Goal: Task Accomplishment & Management: Use online tool/utility

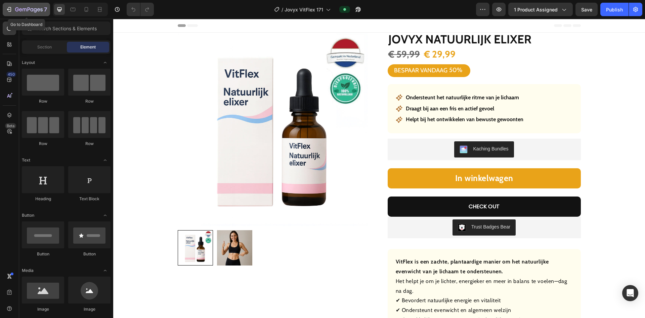
click at [10, 7] on icon "button" at bounding box center [9, 9] width 7 height 7
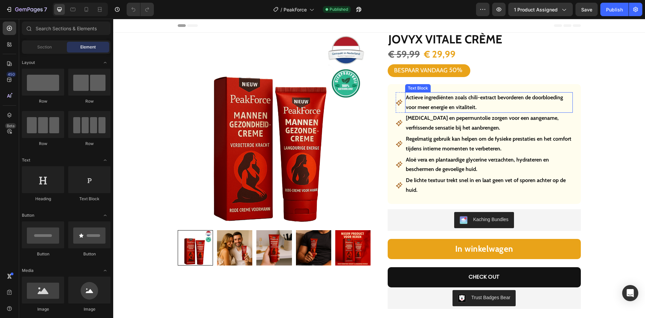
click at [442, 103] on p "Actieve ingrediënten zoals chili-extract bevorderen de doorbloeding voor meer e…" at bounding box center [489, 102] width 166 height 19
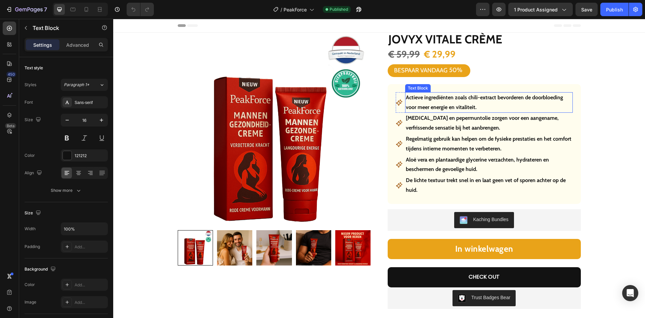
click at [442, 103] on p "Actieve ingrediënten zoals chili-extract bevorderen de doorbloeding voor meer e…" at bounding box center [489, 102] width 166 height 19
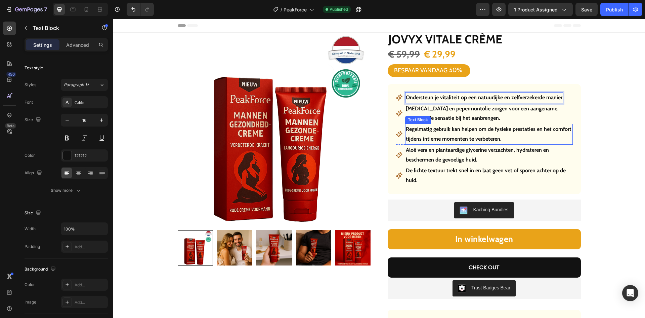
click at [475, 116] on p "[MEDICAL_DATA] en pepermuntolie zorgen voor een aangename, verfrissende sensati…" at bounding box center [489, 113] width 166 height 19
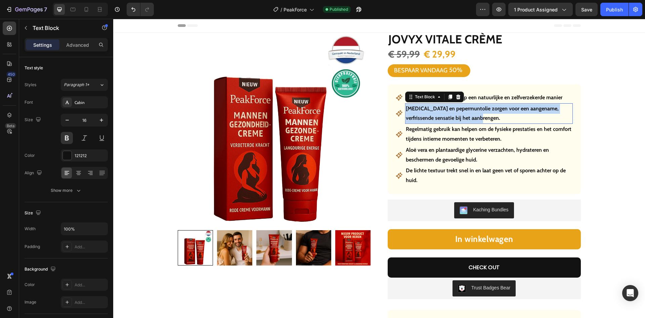
click at [475, 116] on p "[MEDICAL_DATA] en pepermuntolie zorgen voor een aangename, verfrissende sensati…" at bounding box center [489, 113] width 166 height 19
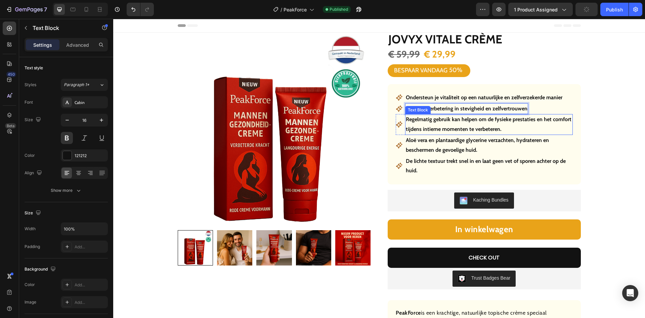
click at [446, 125] on p "Regelmatig gebruik kan helpen om de fysieke prestaties en het comfort tijdens i…" at bounding box center [489, 124] width 166 height 19
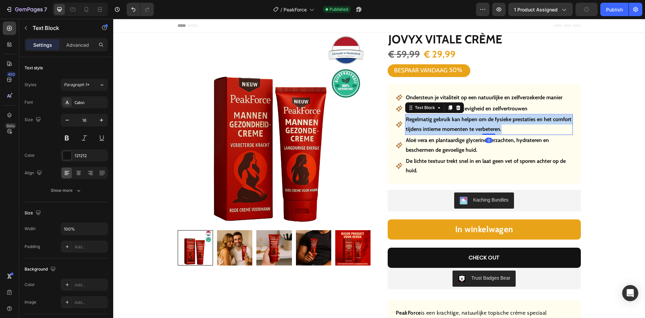
click at [446, 125] on p "Regelmatig gebruik kan helpen om de fysieke prestaties en het comfort tijdens i…" at bounding box center [489, 124] width 166 height 19
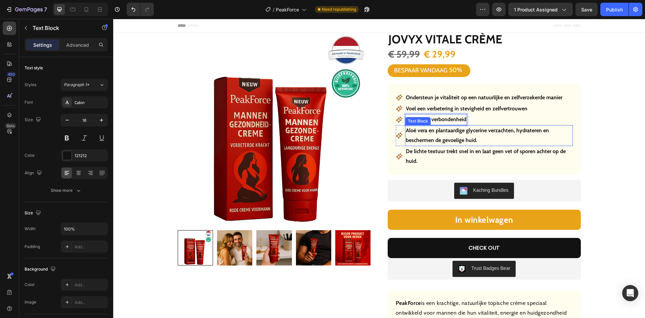
click at [457, 133] on p "Aloë vera en plantaardige glycerine verzachten, hydrateren en beschermen de gev…" at bounding box center [489, 135] width 166 height 19
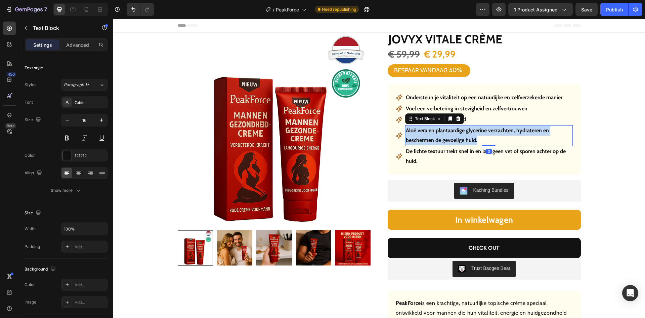
click at [457, 133] on p "Aloë vera en plantaardige glycerine verzachten, hydrateren en beschermen de gev…" at bounding box center [489, 135] width 166 height 19
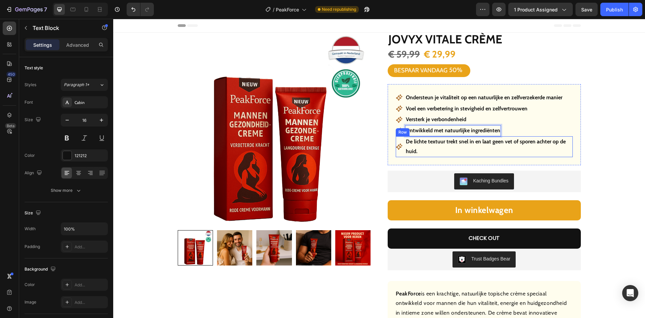
click at [396, 152] on div "Icon" at bounding box center [399, 146] width 7 height 21
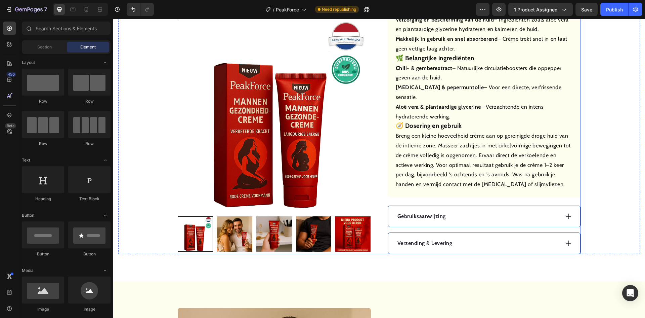
scroll to position [370, 0]
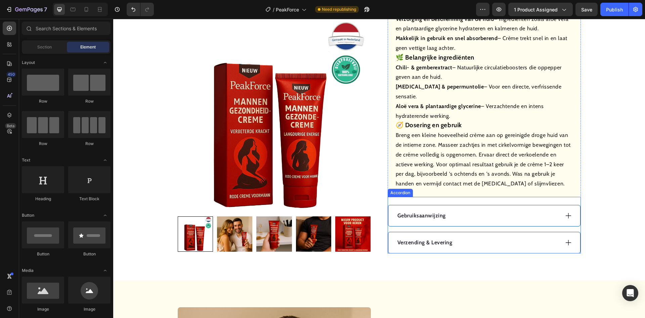
click at [469, 237] on div "Verzending & Levering" at bounding box center [478, 242] width 163 height 10
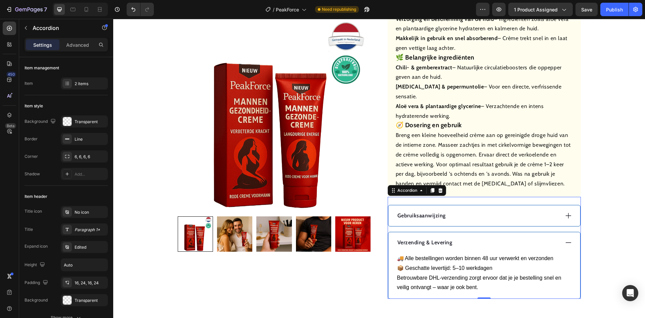
click at [432, 211] on p "Gebruiksaanwijzing" at bounding box center [422, 215] width 48 height 8
click at [483, 210] on div "Hoe te gebruiken?" at bounding box center [478, 215] width 163 height 10
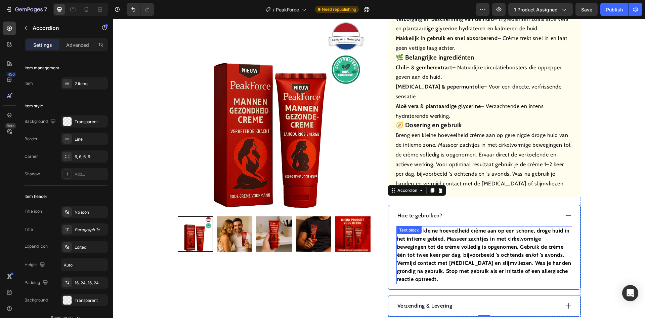
click at [450, 239] on strong "Breng een kleine hoeveelheid crème aan op een schone, droge huid in het intieme…" at bounding box center [484, 254] width 174 height 55
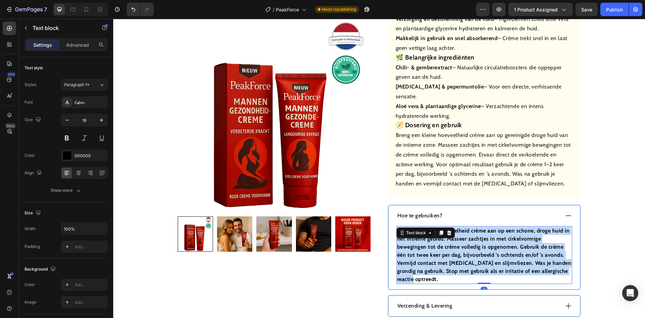
click at [451, 239] on strong "Breng een kleine hoeveelheid crème aan op een schone, droge huid in het intieme…" at bounding box center [484, 254] width 174 height 55
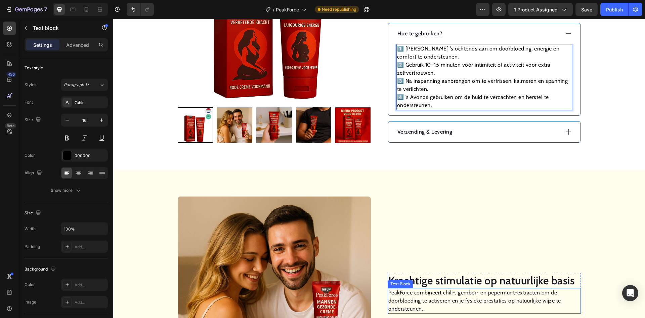
scroll to position [605, 0]
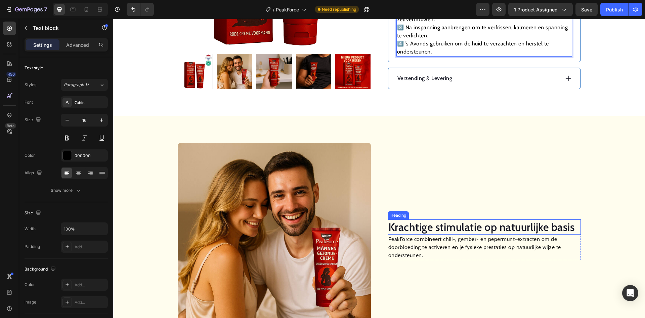
click at [471, 219] on h2 "Krachtige stimulatie op natuurlijke basis" at bounding box center [484, 226] width 193 height 15
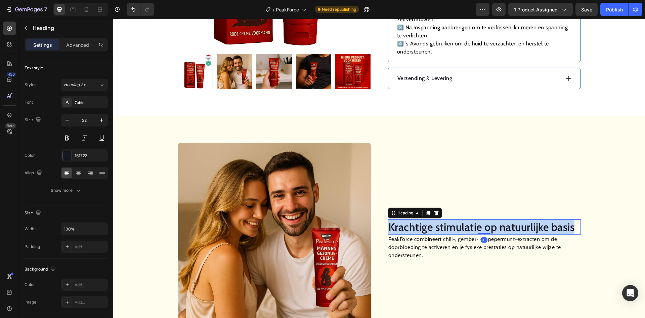
click at [471, 220] on p "Krachtige stimulatie op natuurlijke basis" at bounding box center [485, 227] width 192 height 14
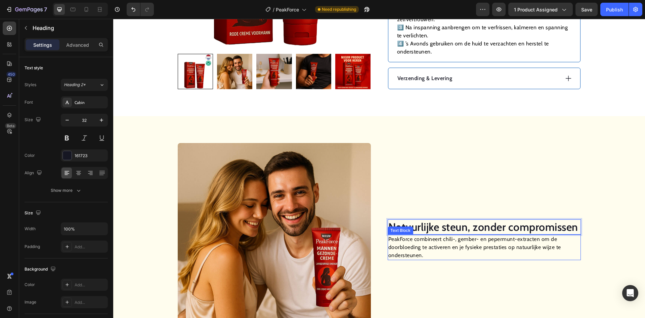
click at [475, 235] on p "PeakForce combineert chili-, gember- en pepermunt-extracten om de doorbloeding …" at bounding box center [485, 247] width 192 height 24
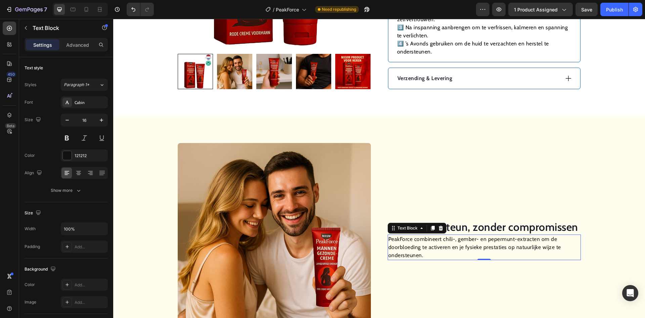
click at [475, 235] on p "PeakForce combineert chili-, gember- en pepermunt-extracten om de doorbloeding …" at bounding box center [485, 247] width 192 height 24
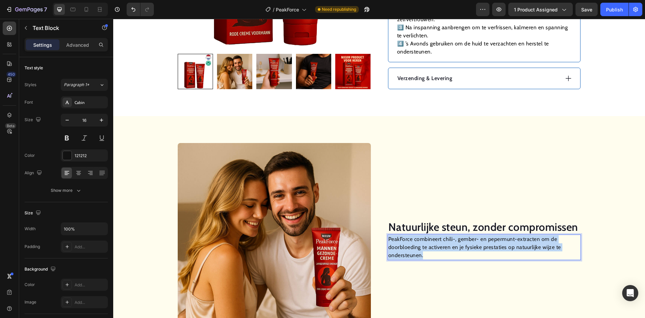
click at [475, 235] on p "PeakForce combineert chili-, gember- en pepermunt-extracten om de doorbloeding …" at bounding box center [485, 247] width 192 height 24
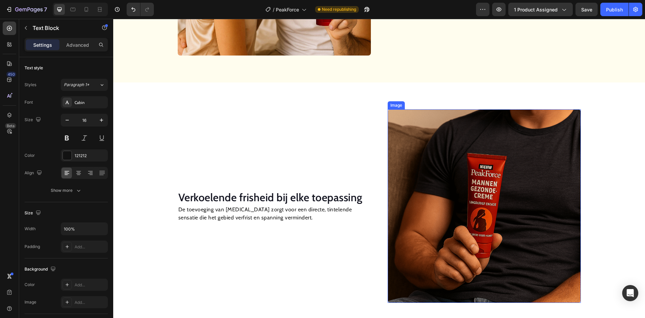
scroll to position [941, 0]
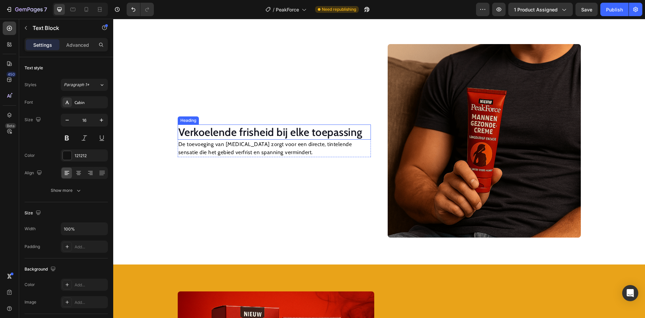
click at [268, 133] on h2 "Verkoelende frisheid bij elke toepassing" at bounding box center [274, 131] width 193 height 15
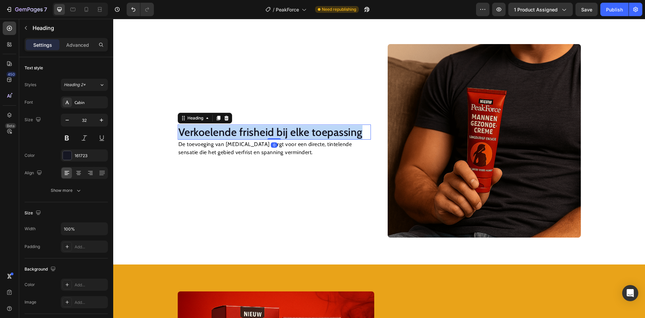
click at [268, 133] on p "Verkoelende frisheid bij elke toepassing" at bounding box center [274, 132] width 192 height 14
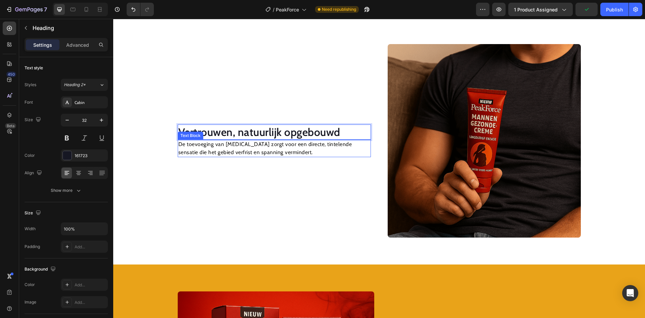
click at [277, 143] on p "De toevoeging van [MEDICAL_DATA] zorgt voor een directe, tintelende sensatie di…" at bounding box center [274, 148] width 192 height 16
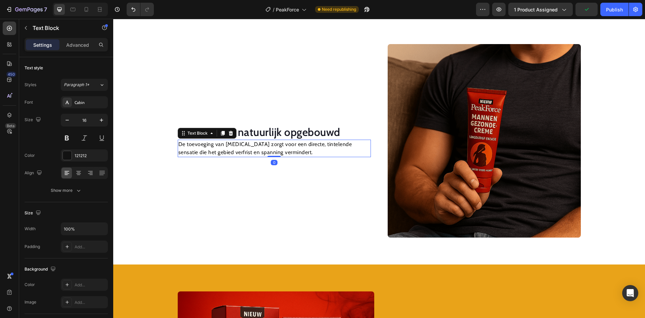
click at [277, 143] on p "De toevoeging van [MEDICAL_DATA] zorgt voor een directe, tintelende sensatie di…" at bounding box center [274, 148] width 192 height 16
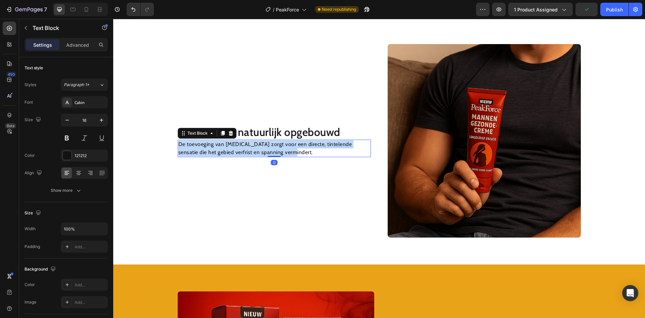
click at [277, 143] on p "De toevoeging van [MEDICAL_DATA] zorgt voor een directe, tintelende sensatie di…" at bounding box center [274, 148] width 192 height 16
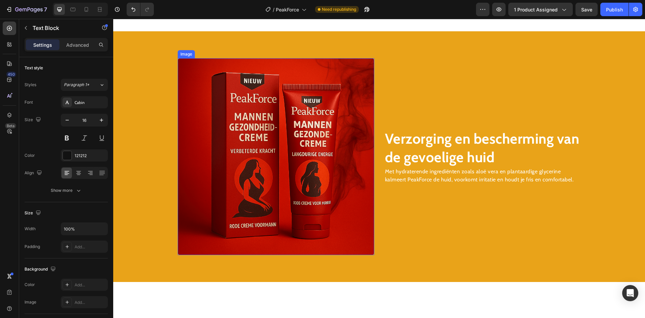
scroll to position [1176, 0]
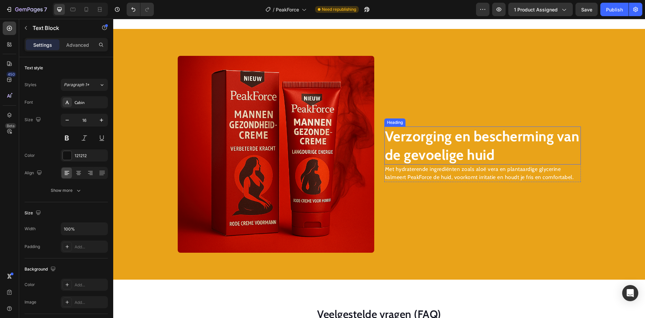
click at [441, 153] on strong "Verzorging en bescherming van de gevoelige huid" at bounding box center [482, 145] width 195 height 36
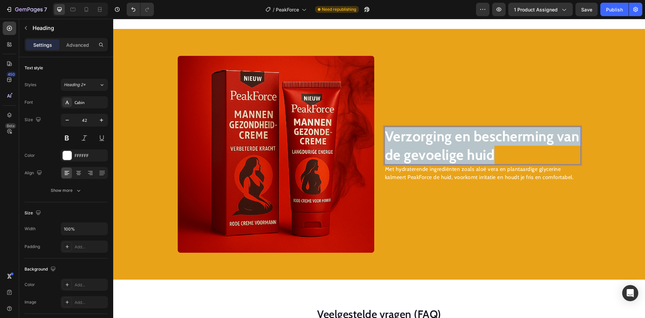
click at [441, 153] on strong "Verzorging en bescherming van de gevoelige huid" at bounding box center [482, 145] width 195 height 36
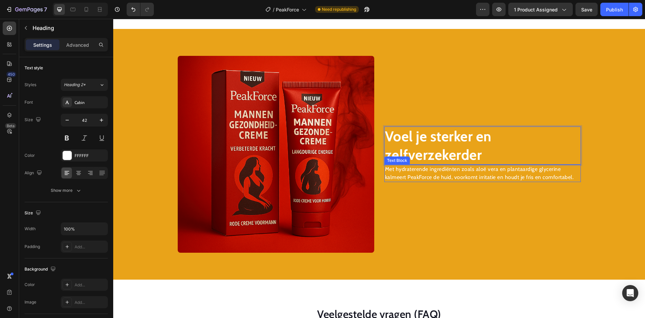
click at [423, 174] on p "Met hydraterende ingrediënten zoals aloë vera en plantaardige glycerine kalmeer…" at bounding box center [482, 173] width 195 height 16
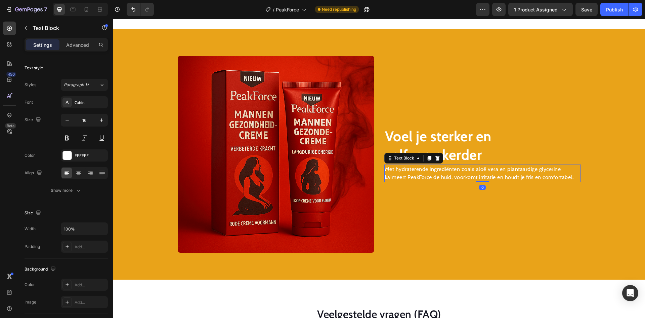
click at [423, 174] on p "Met hydraterende ingrediënten zoals aloë vera en plantaardige glycerine kalmeer…" at bounding box center [482, 173] width 195 height 16
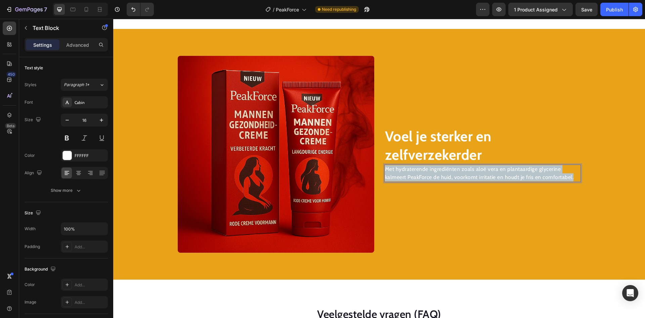
click at [423, 174] on p "Met hydraterende ingrediënten zoals aloë vera en plantaardige glycerine kalmeer…" at bounding box center [482, 173] width 195 height 16
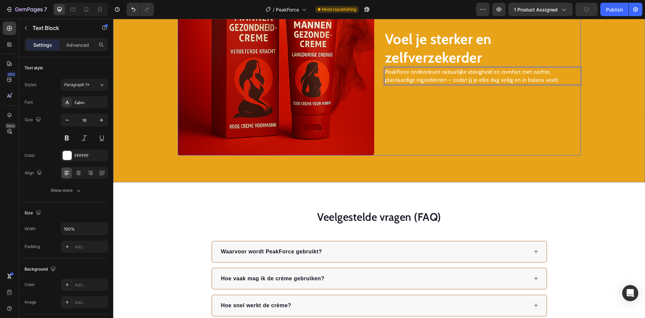
scroll to position [1277, 0]
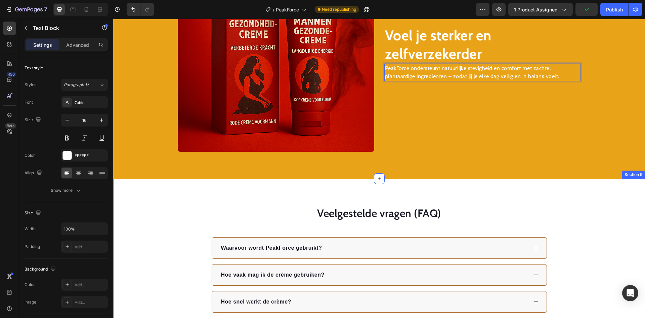
click at [506, 194] on div "Veelgestelde vragen (FAQ) Heading Waarvoor wordt PeakForce gebruikt? Hoe vaak m…" at bounding box center [379, 285] width 532 height 214
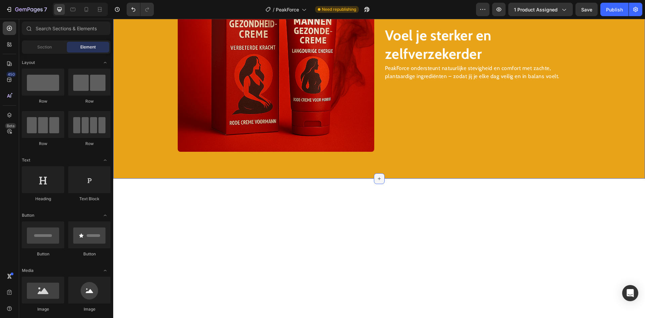
click at [377, 177] on icon at bounding box center [379, 178] width 5 height 5
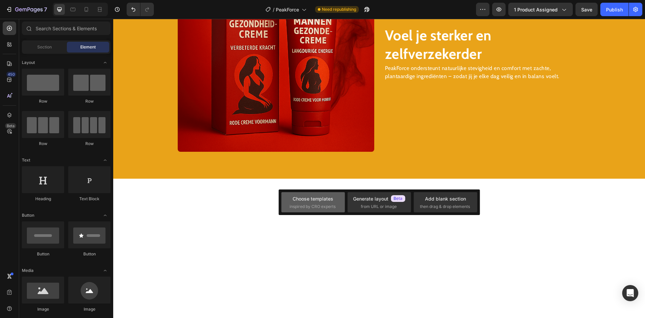
click at [306, 198] on div "Choose templates" at bounding box center [313, 198] width 41 height 7
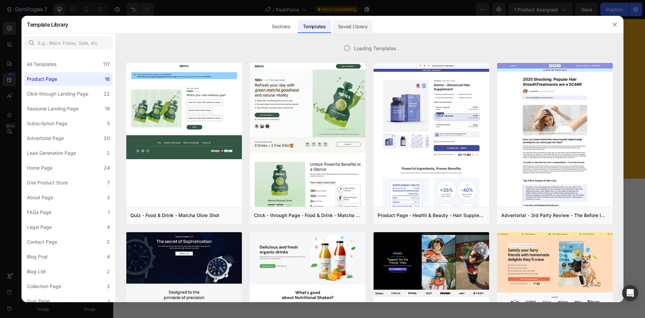
click at [347, 31] on div "Saved Library" at bounding box center [353, 26] width 41 height 13
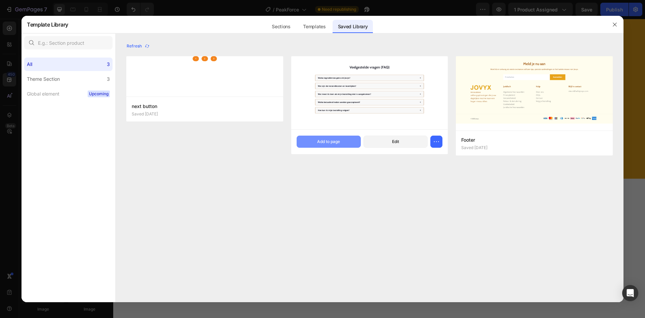
click at [304, 138] on button "Add to page" at bounding box center [329, 141] width 64 height 12
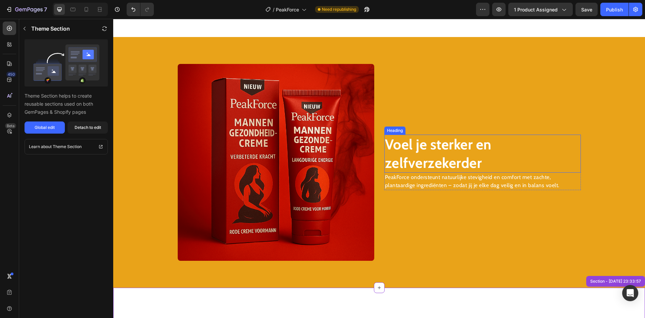
click at [274, 113] on img at bounding box center [276, 162] width 197 height 197
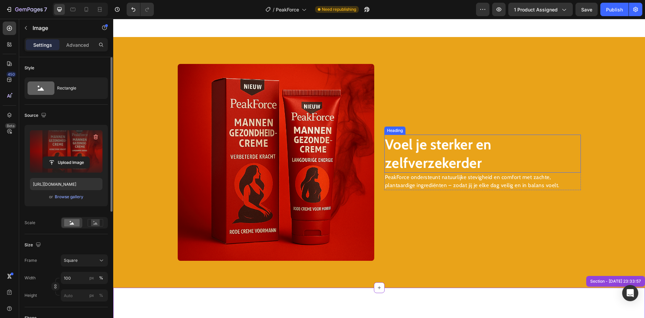
scroll to position [1168, 0]
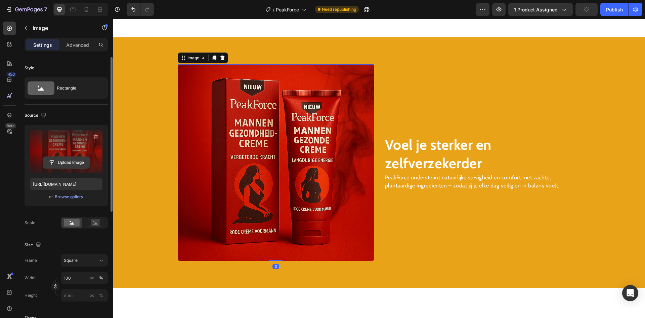
click at [60, 162] on input "file" at bounding box center [66, 162] width 46 height 11
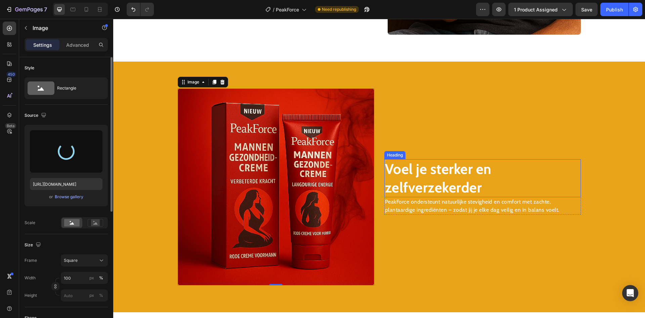
scroll to position [1067, 0]
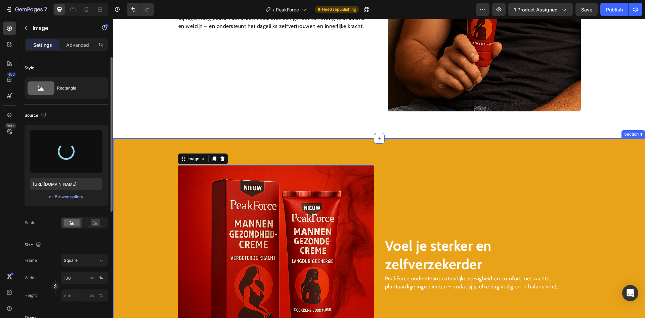
type input "[URL][DOMAIN_NAME]"
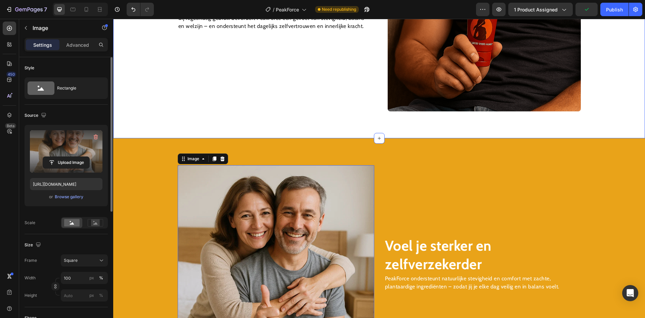
click at [493, 69] on img at bounding box center [484, 14] width 193 height 193
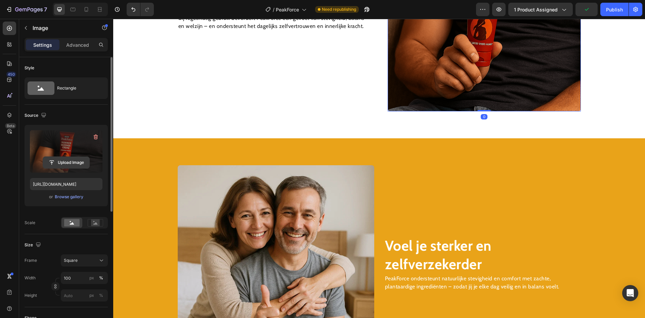
click at [62, 165] on input "file" at bounding box center [66, 162] width 46 height 11
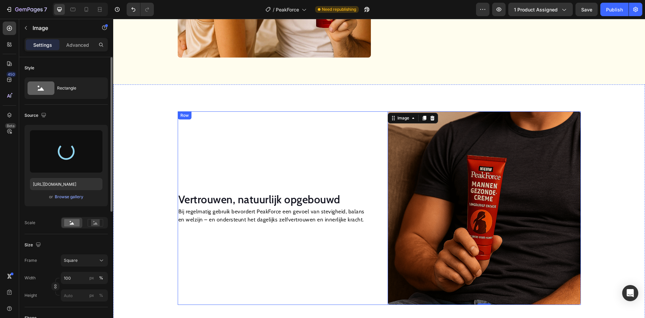
scroll to position [832, 0]
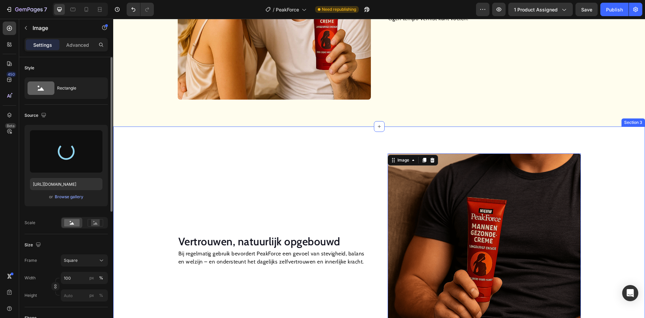
type input "[URL][DOMAIN_NAME]"
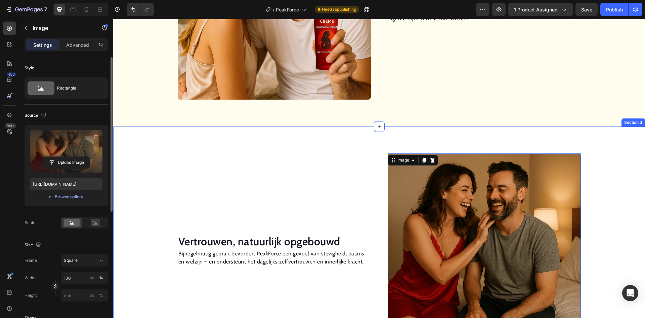
scroll to position [798, 0]
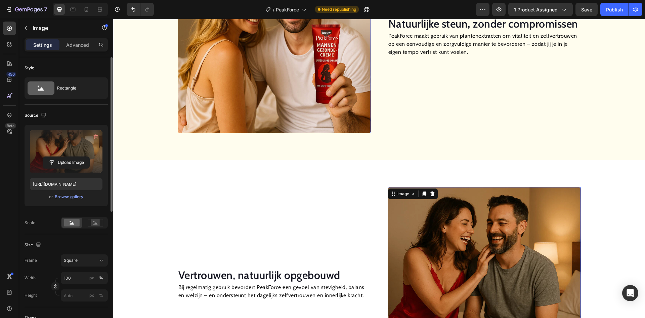
click at [263, 80] on img at bounding box center [274, 36] width 193 height 193
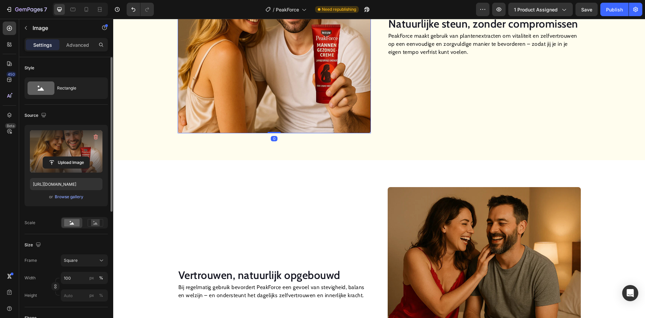
click at [77, 155] on label at bounding box center [66, 151] width 73 height 42
click at [77, 157] on input "file" at bounding box center [66, 162] width 46 height 11
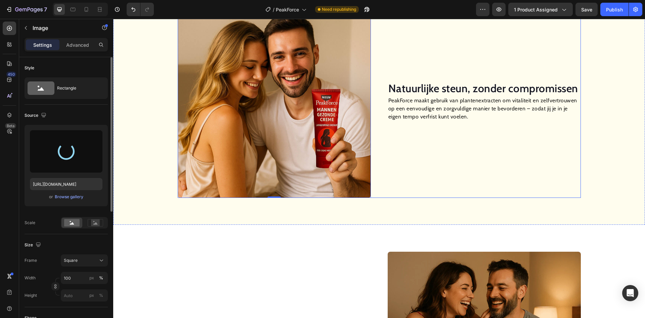
scroll to position [731, 0]
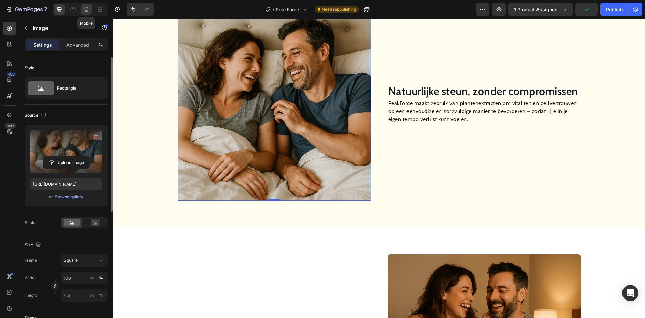
click at [85, 10] on icon at bounding box center [87, 9] width 4 height 5
type input "[URL][DOMAIN_NAME]"
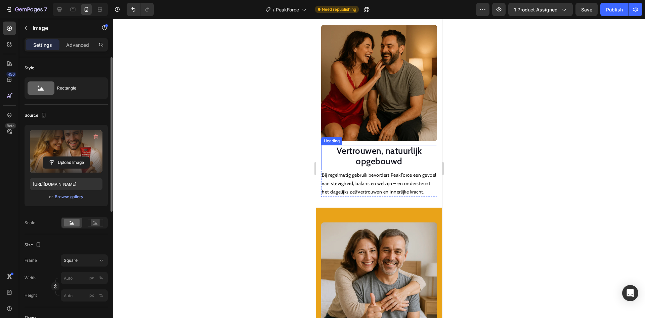
scroll to position [1071, 0]
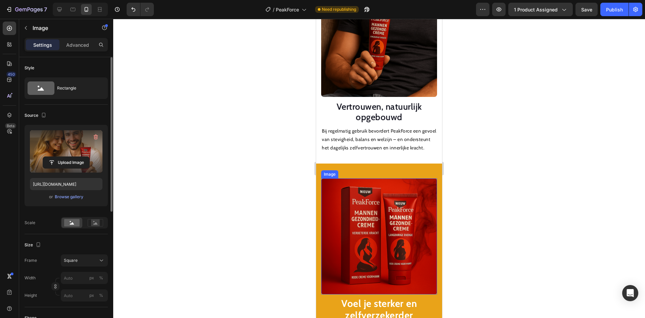
click at [391, 221] on img at bounding box center [379, 236] width 116 height 116
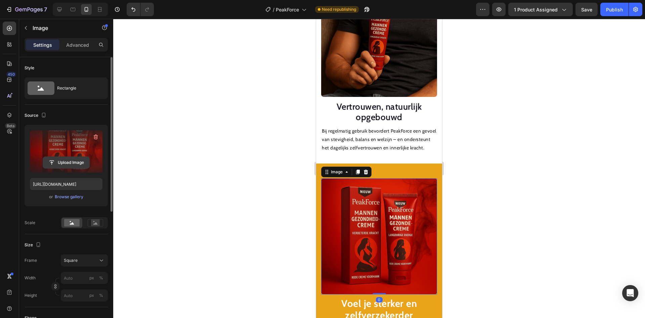
click at [75, 166] on input "file" at bounding box center [66, 162] width 46 height 11
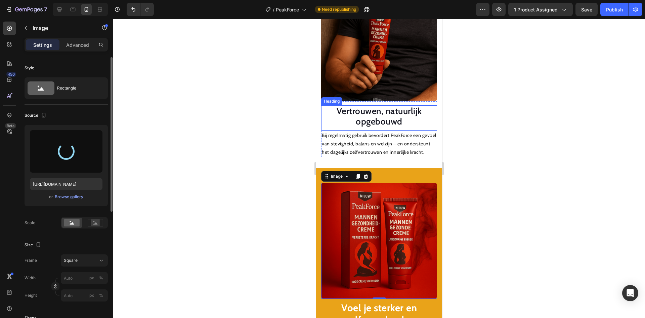
type input "[URL][DOMAIN_NAME]"
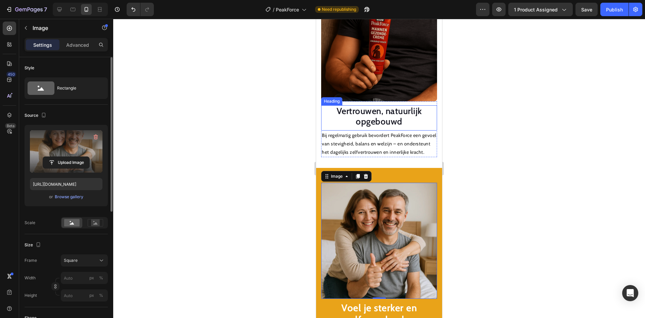
scroll to position [1004, 0]
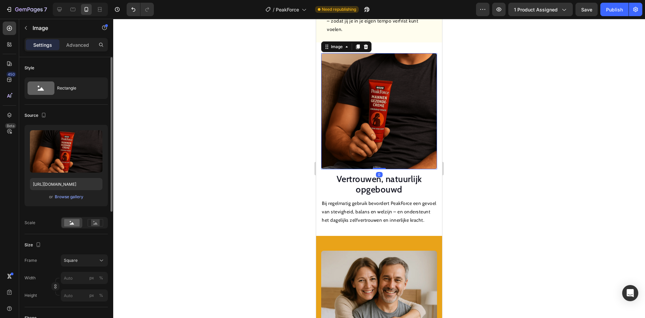
click at [386, 110] on img at bounding box center [379, 111] width 116 height 116
click at [66, 156] on div "Upload Image" at bounding box center [66, 151] width 73 height 42
click at [50, 156] on button "Upload Image" at bounding box center [66, 162] width 47 height 12
click at [52, 161] on input "file" at bounding box center [66, 162] width 46 height 11
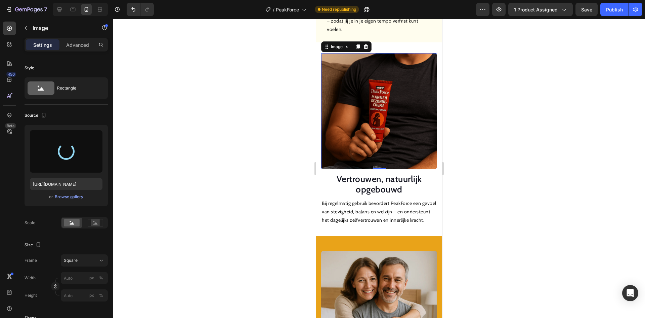
type input "[URL][DOMAIN_NAME]"
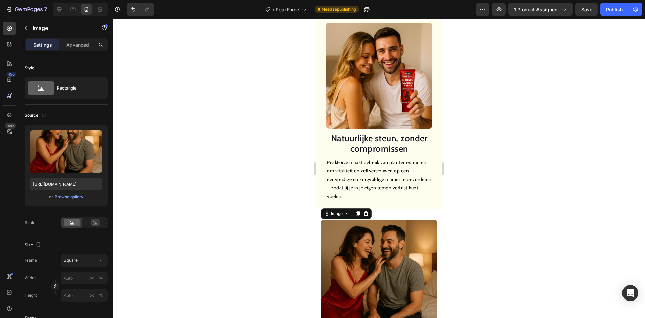
scroll to position [836, 0]
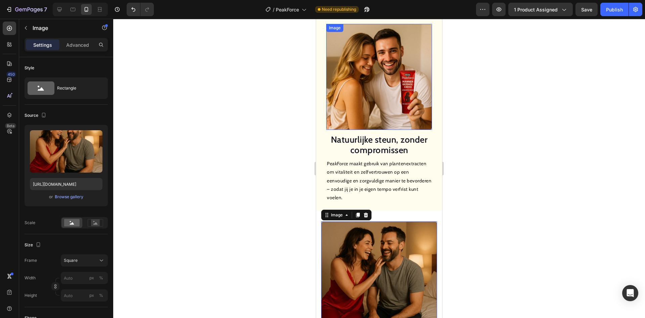
click at [381, 112] on img at bounding box center [379, 77] width 106 height 106
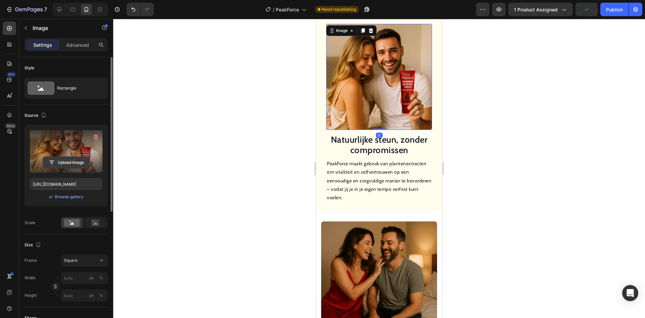
click at [59, 161] on input "file" at bounding box center [66, 162] width 46 height 11
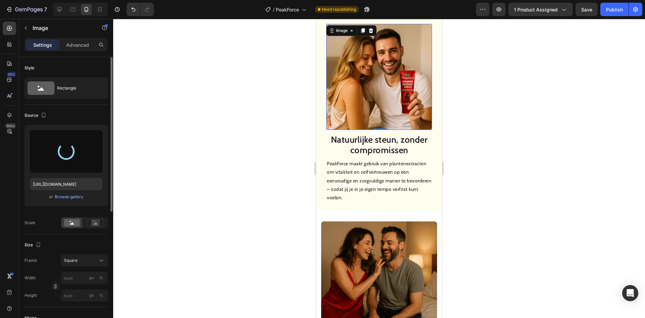
type input "[URL][DOMAIN_NAME]"
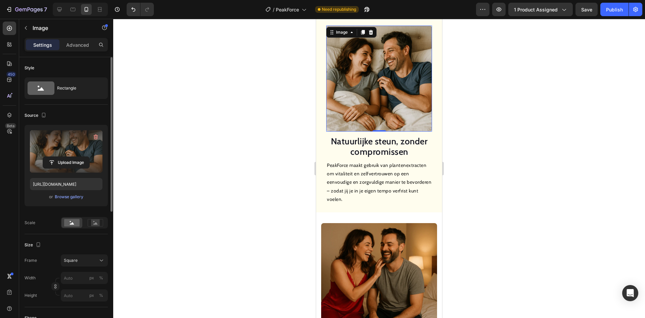
scroll to position [735, 0]
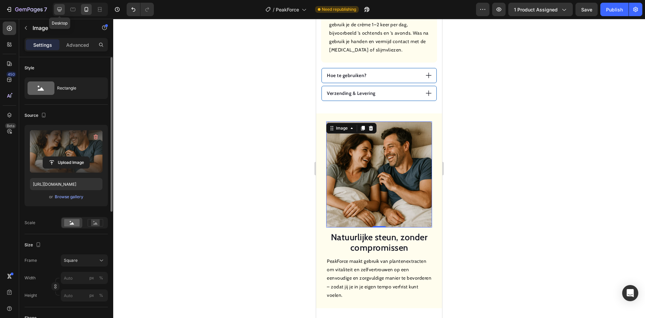
click at [62, 10] on icon at bounding box center [59, 9] width 4 height 4
type input "100"
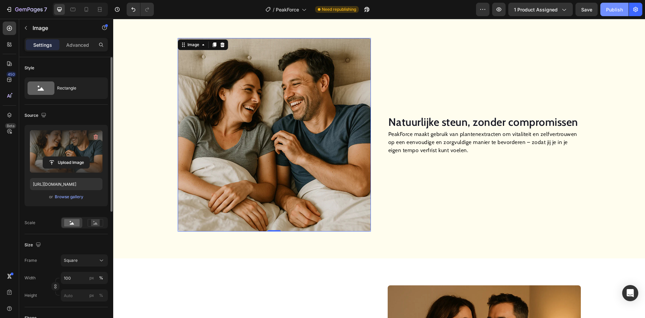
scroll to position [625, 0]
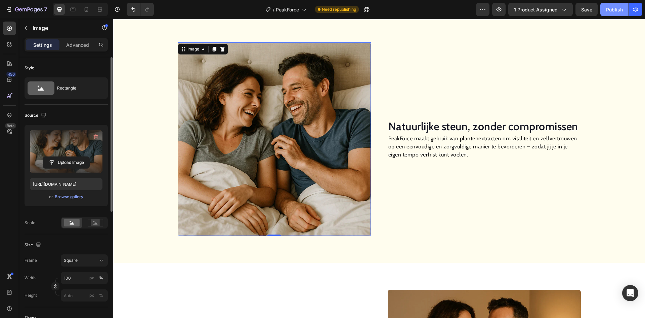
click at [619, 8] on div "Publish" at bounding box center [614, 9] width 17 height 7
